Goal: Check status: Check status

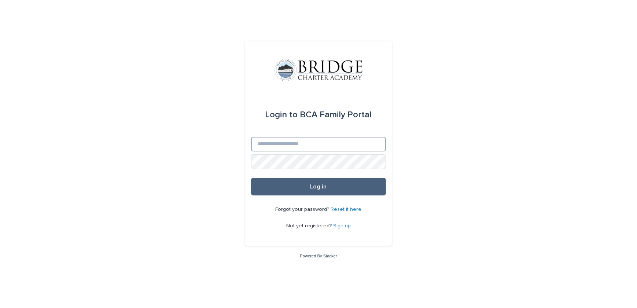
type input "**********"
click at [304, 190] on button "Log in" at bounding box center [318, 187] width 135 height 18
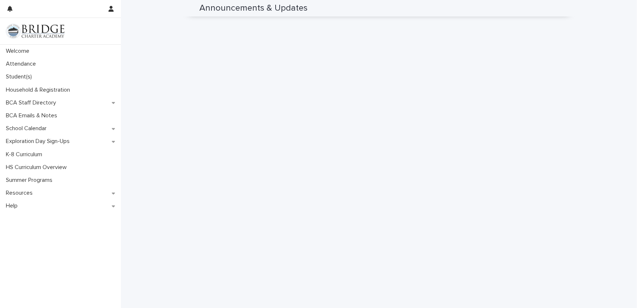
scroll to position [499, 0]
click at [24, 73] on p "Student(s)" at bounding box center [20, 76] width 35 height 7
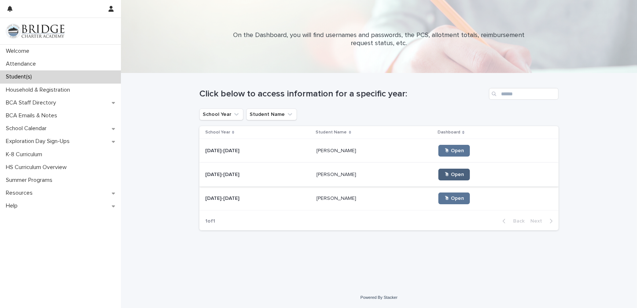
click at [444, 175] on span "🖱 Open" at bounding box center [454, 174] width 20 height 5
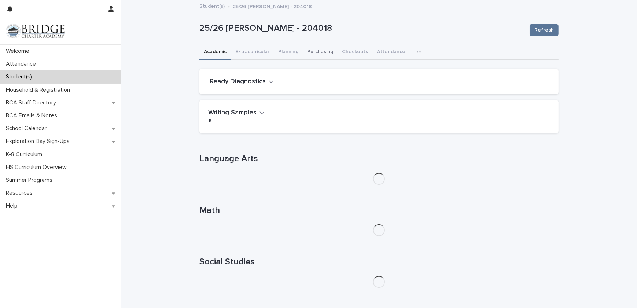
click at [318, 53] on button "Purchasing" at bounding box center [320, 52] width 35 height 15
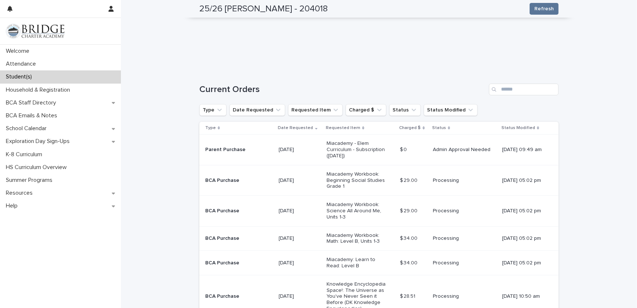
scroll to position [116, 0]
click at [455, 151] on div "Admin Approval Needed" at bounding box center [464, 148] width 63 height 12
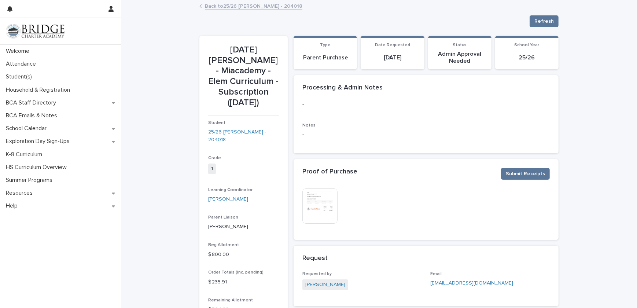
click at [312, 210] on img at bounding box center [319, 205] width 35 height 35
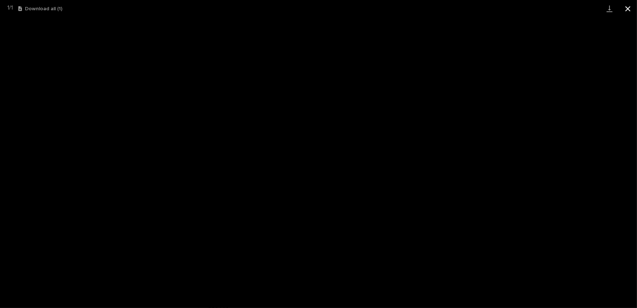
click at [628, 8] on button "Close gallery" at bounding box center [627, 8] width 18 height 17
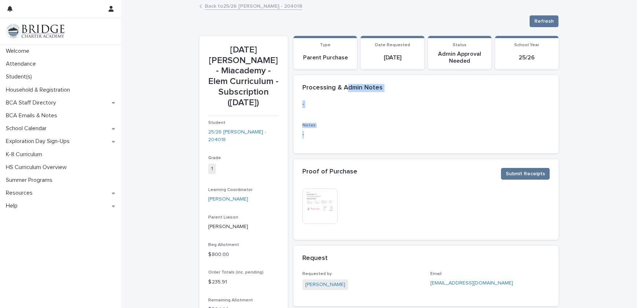
drag, startPoint x: 344, startPoint y: 84, endPoint x: 314, endPoint y: 134, distance: 59.1
click at [314, 134] on section "Processing & Admin Notes - Notes -" at bounding box center [425, 114] width 265 height 78
click at [314, 134] on p "-" at bounding box center [425, 135] width 247 height 8
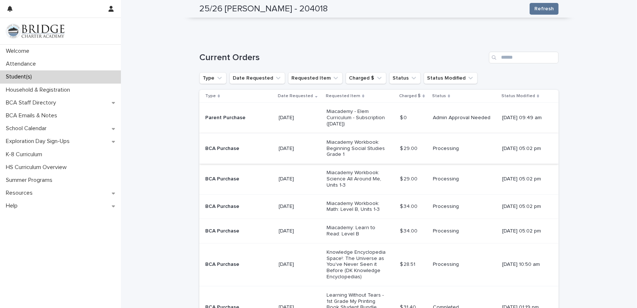
scroll to position [138, 0]
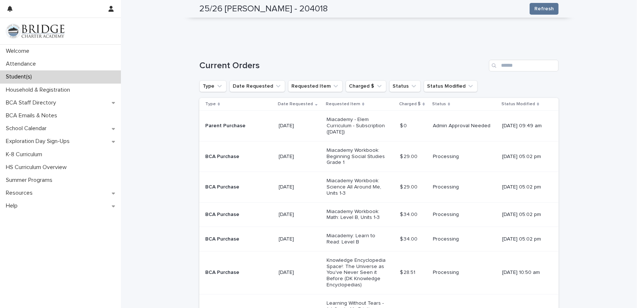
click at [36, 78] on p "Student(s)" at bounding box center [20, 76] width 35 height 7
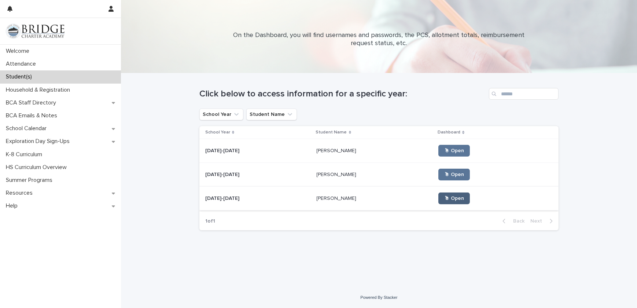
click at [444, 198] on span "🖱 Open" at bounding box center [454, 198] width 20 height 5
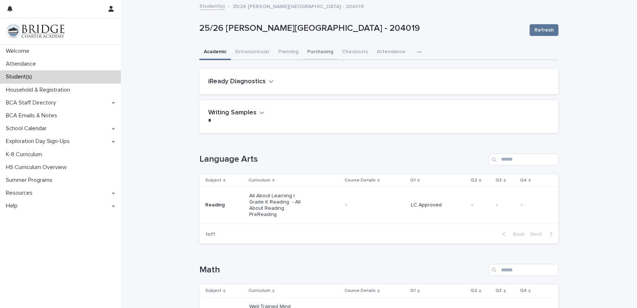
click at [316, 55] on button "Purchasing" at bounding box center [320, 52] width 35 height 15
